Goal: Task Accomplishment & Management: Use online tool/utility

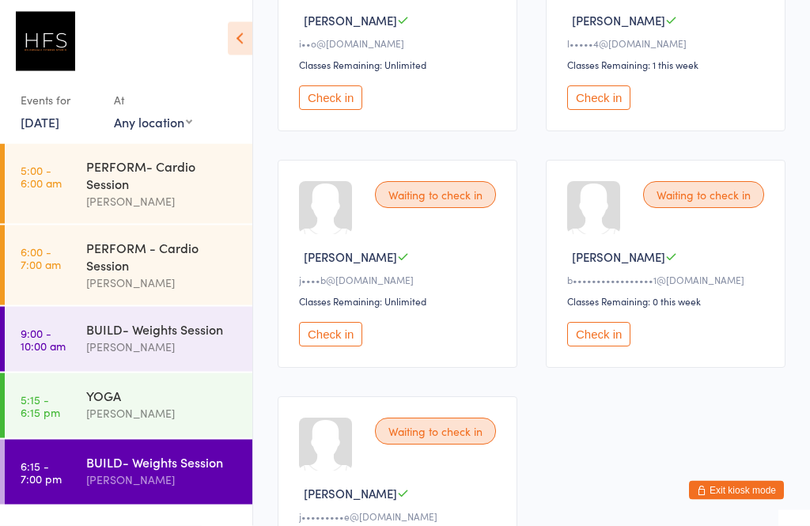
scroll to position [506, 0]
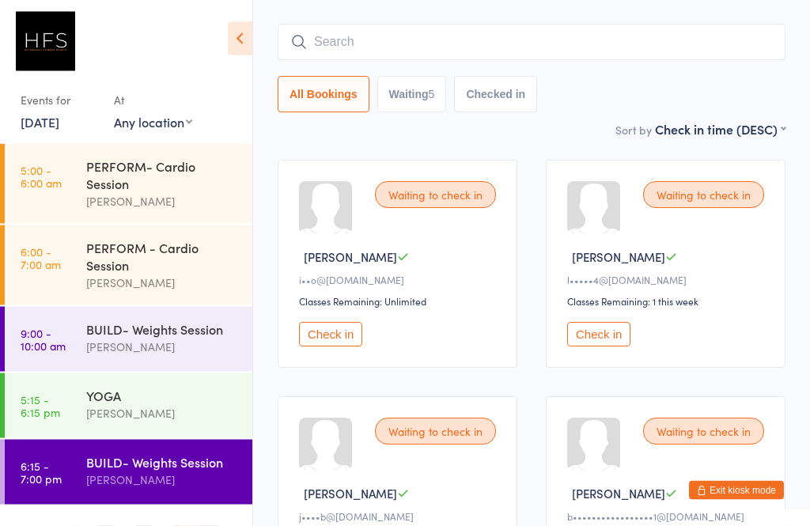
click at [578, 60] on input "search" at bounding box center [532, 43] width 508 height 36
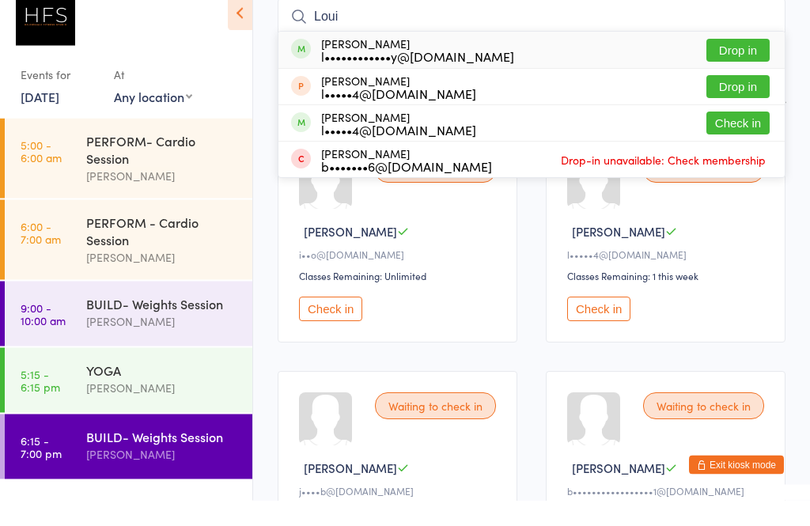
type input "Loui"
click at [487, 58] on div "[PERSON_NAME] l••••••••••••y@[DOMAIN_NAME] Drop in" at bounding box center [531, 76] width 506 height 36
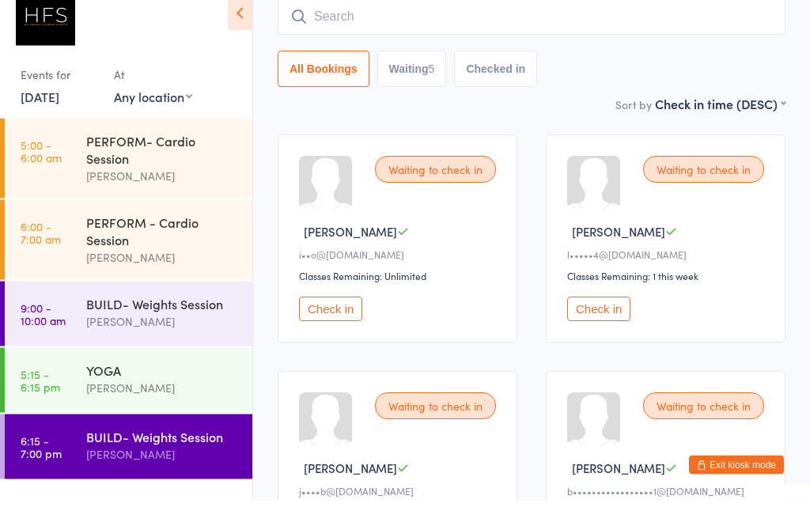
scroll to position [127, 0]
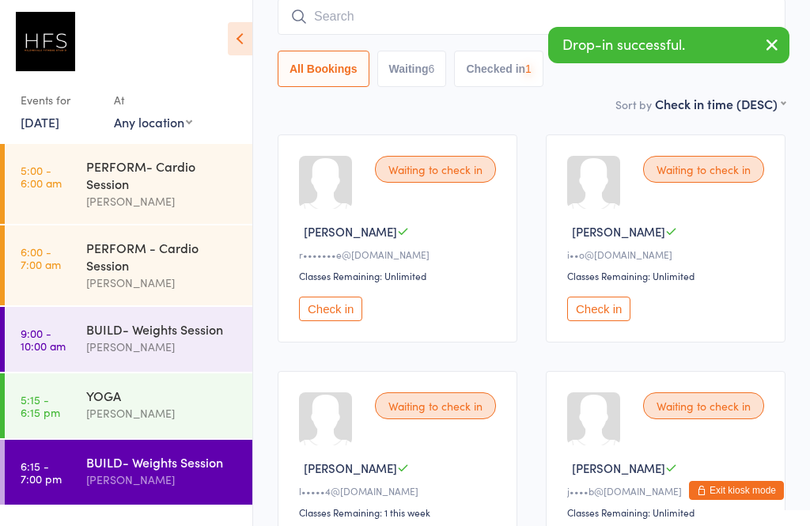
click at [462, 17] on input "search" at bounding box center [532, 16] width 508 height 36
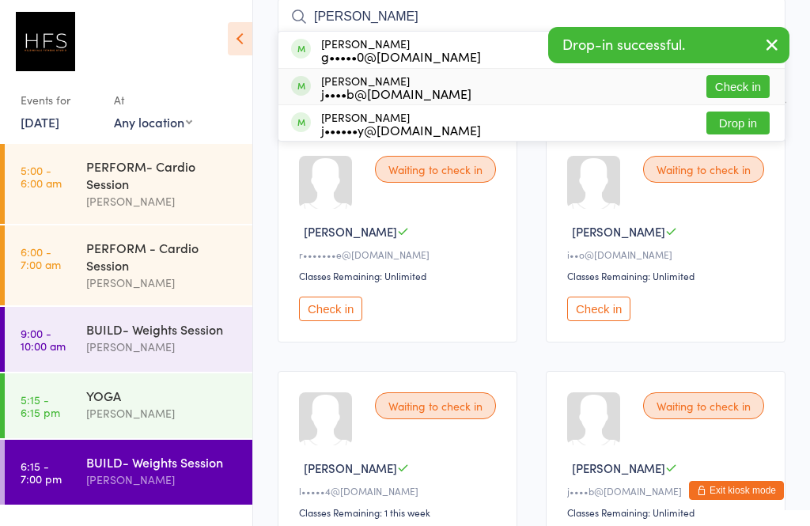
type input "[PERSON_NAME]"
click at [466, 93] on div "[PERSON_NAME] j••••b@[DOMAIN_NAME] Check in" at bounding box center [531, 87] width 506 height 36
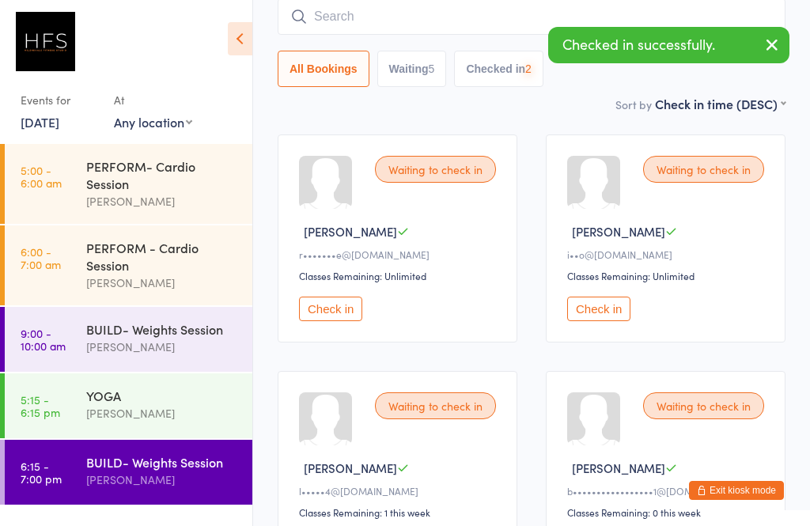
click at [449, 26] on input "search" at bounding box center [532, 16] width 508 height 36
click at [238, 103] on div "Events for [DATE] [DATE] [DATE] Sun Mon Tue Wed Thu Fri Sat 36 31 01 02 03 04 0…" at bounding box center [126, 75] width 252 height 150
click at [200, 356] on div "[PERSON_NAME]" at bounding box center [162, 347] width 153 height 18
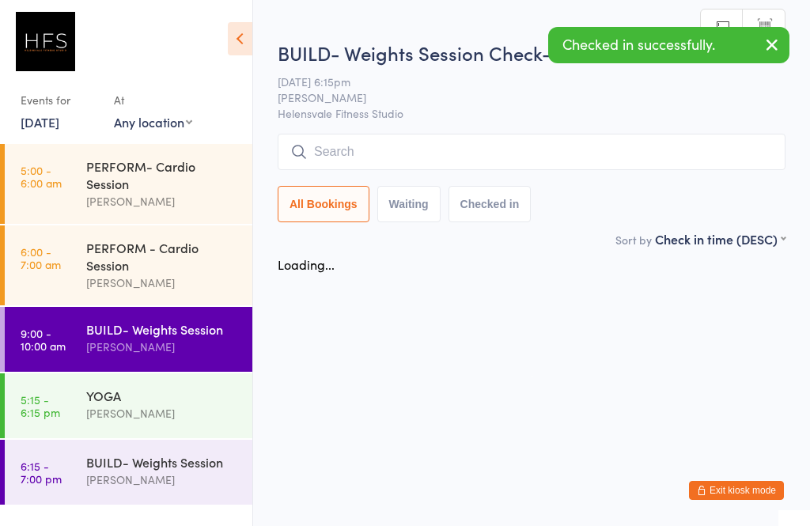
click at [179, 525] on html "You have now entered Kiosk Mode. Members will be able to check themselves in us…" at bounding box center [405, 263] width 810 height 526
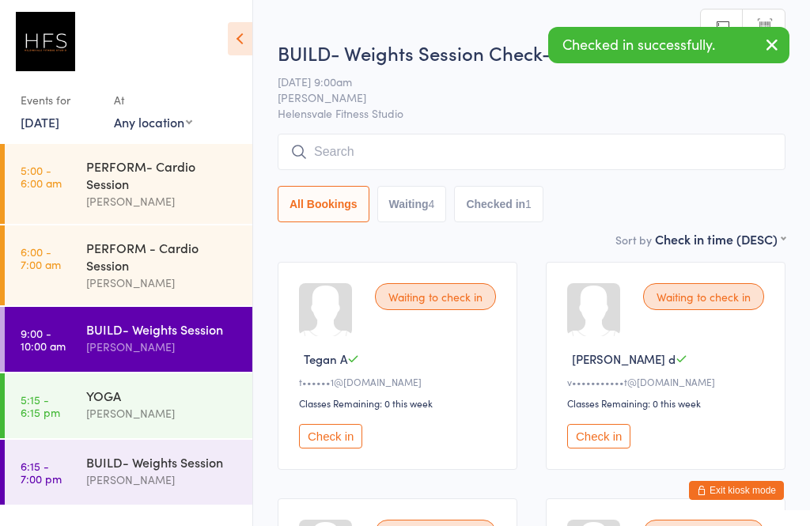
click at [193, 436] on div "YOGA [PERSON_NAME]" at bounding box center [169, 404] width 166 height 62
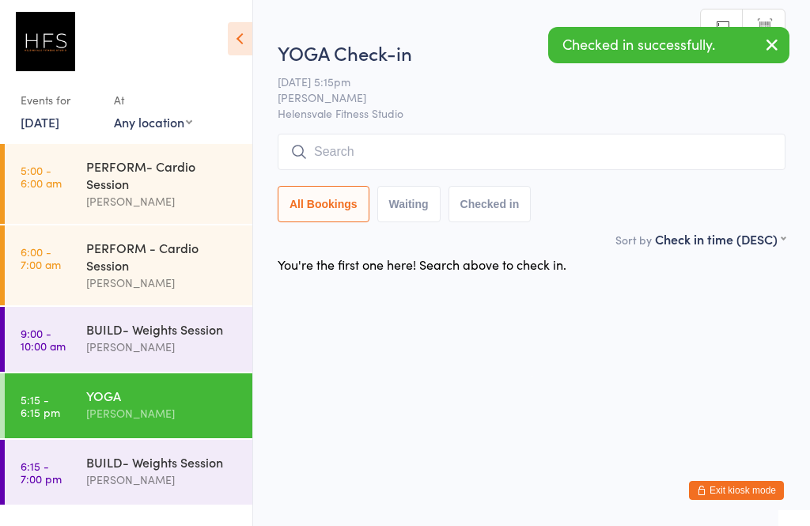
click at [206, 489] on div "[PERSON_NAME]" at bounding box center [162, 480] width 153 height 18
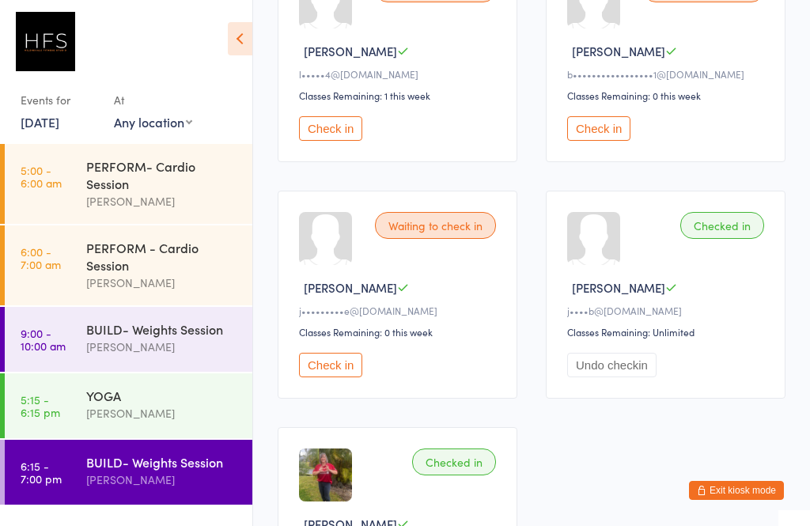
scroll to position [559, 0]
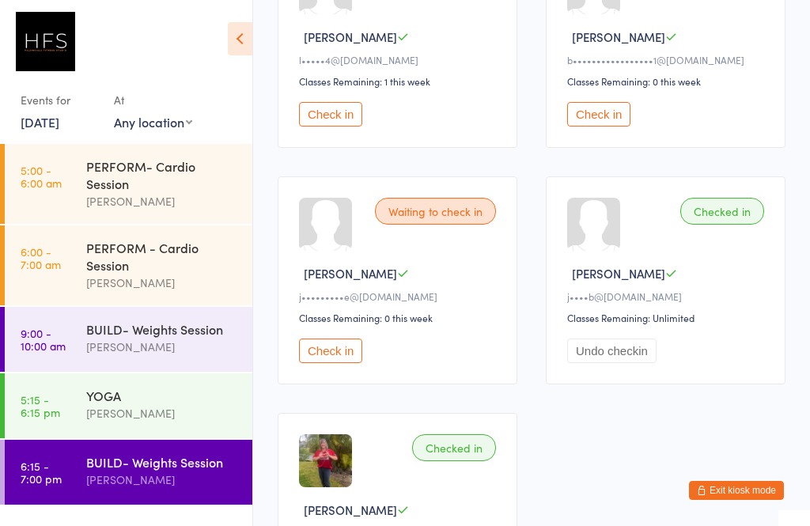
click at [165, 284] on div "[PERSON_NAME]" at bounding box center [162, 283] width 153 height 18
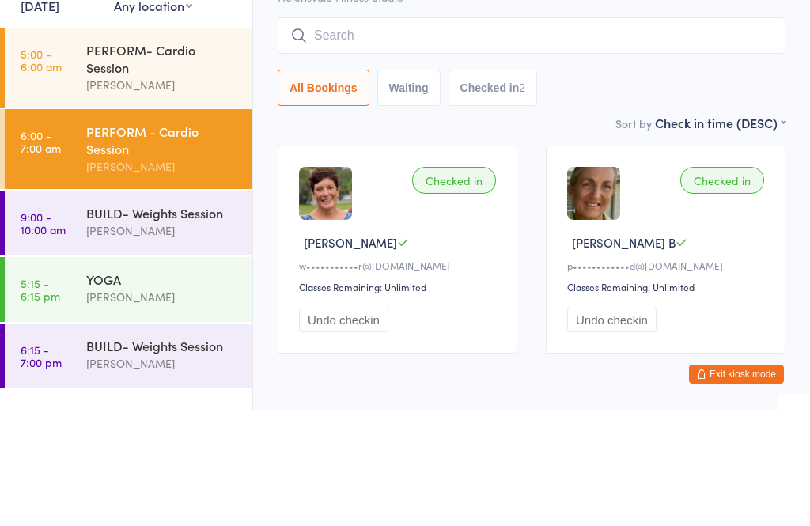
scroll to position [23, 0]
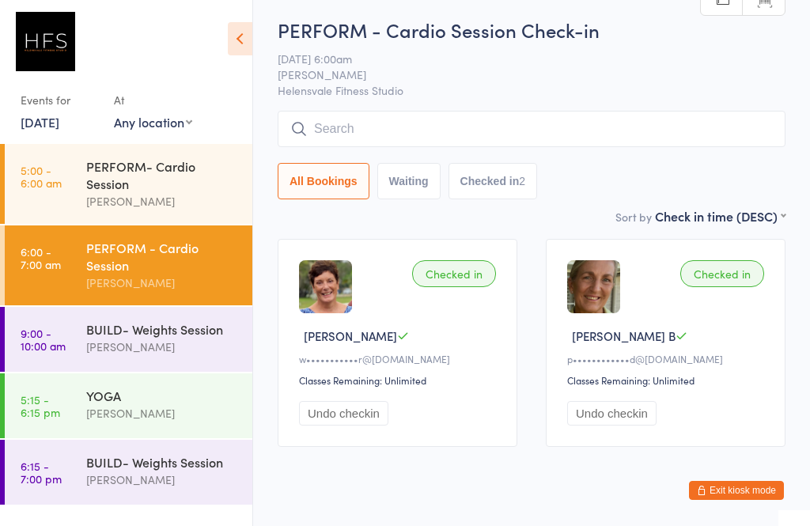
click at [143, 200] on div "[PERSON_NAME]" at bounding box center [162, 201] width 153 height 18
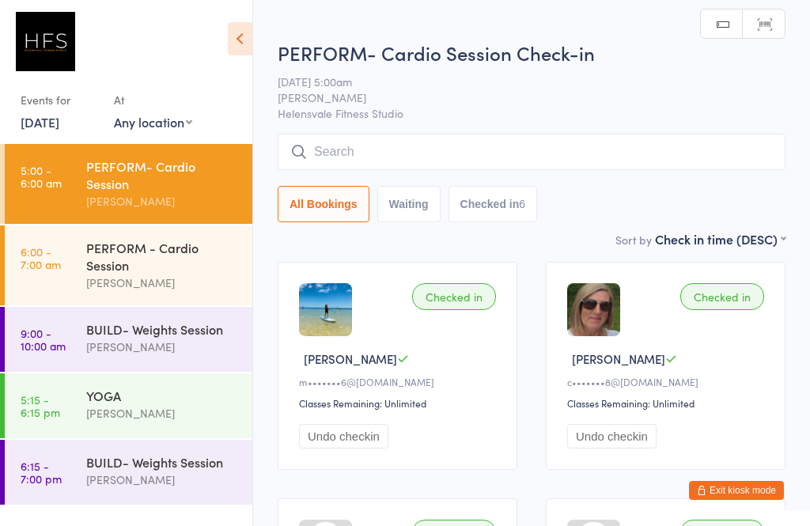
click at [89, 505] on link "6:15 - 7:00 pm BUILD- Weights Session [PERSON_NAME]" at bounding box center [129, 472] width 248 height 65
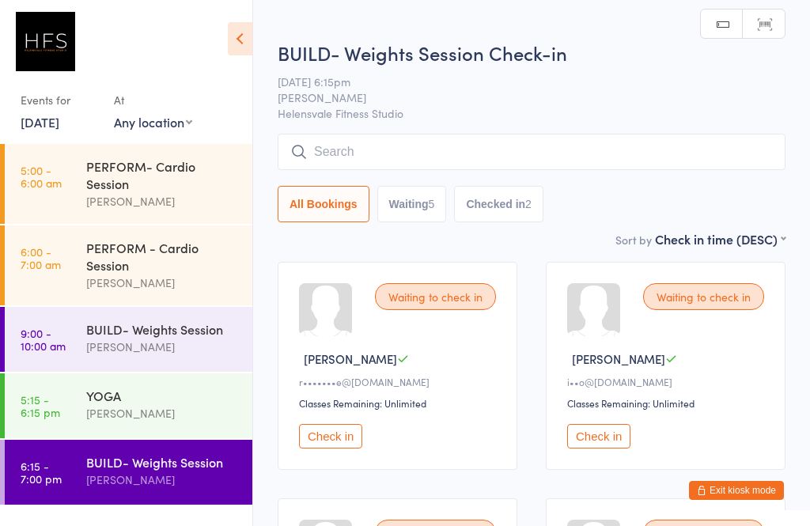
click at [392, 136] on input "search" at bounding box center [532, 152] width 508 height 36
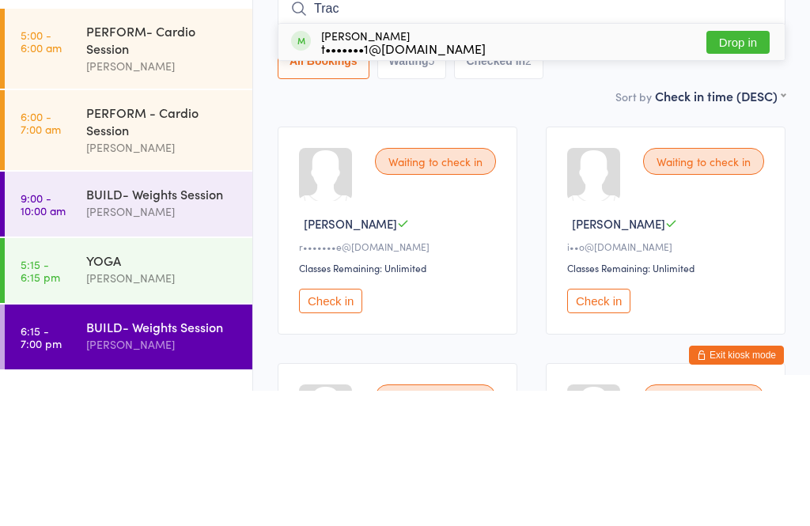
type input "Trac"
click at [324, 159] on div "[PERSON_NAME] t•••••••1@[DOMAIN_NAME] Drop in" at bounding box center [531, 177] width 506 height 36
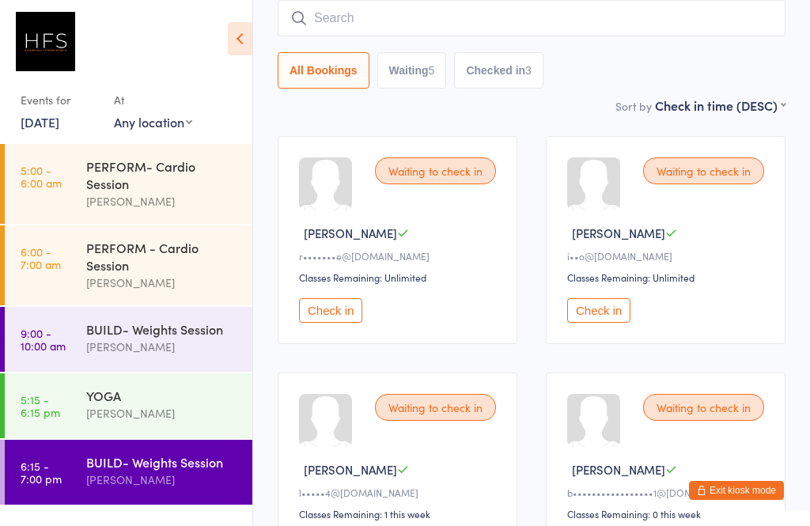
scroll to position [125, 0]
click at [574, 322] on button "Check in" at bounding box center [598, 311] width 63 height 25
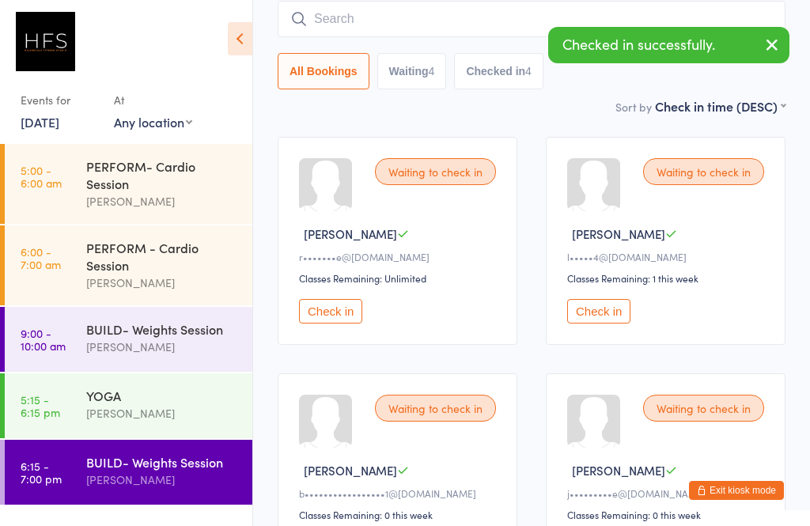
click at [588, 316] on button "Check in" at bounding box center [598, 311] width 63 height 25
click at [600, 323] on button "Check in" at bounding box center [598, 311] width 63 height 25
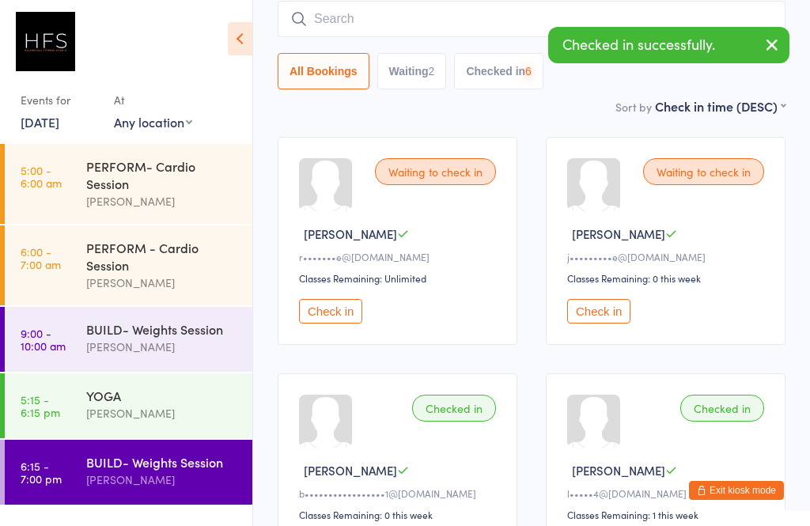
click at [605, 324] on button "Check in" at bounding box center [598, 311] width 63 height 25
